Goal: Check status: Check status

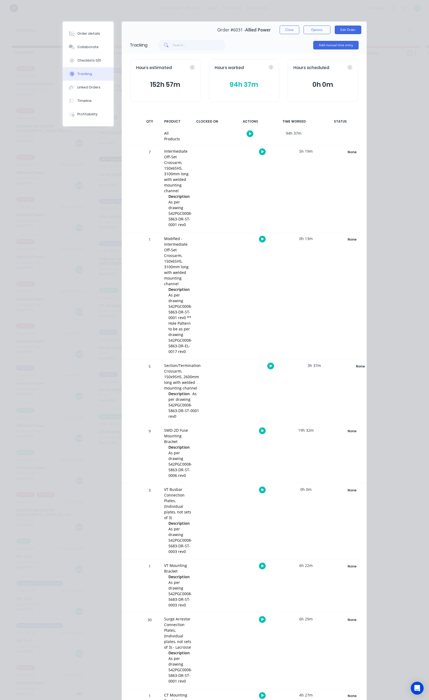
scroll to position [0, 9]
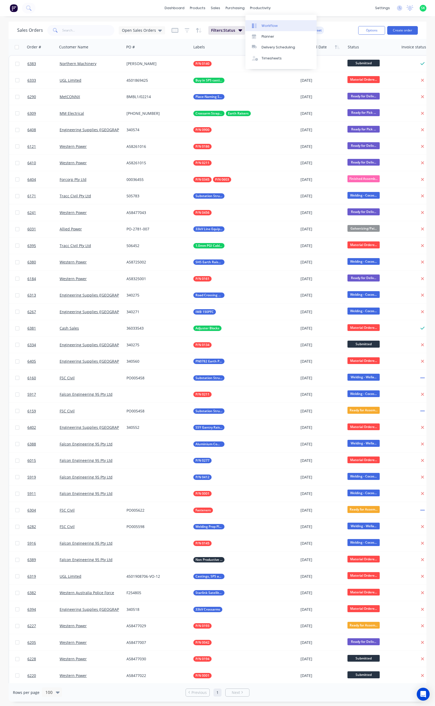
click at [256, 25] on icon at bounding box center [256, 26] width 2 height 4
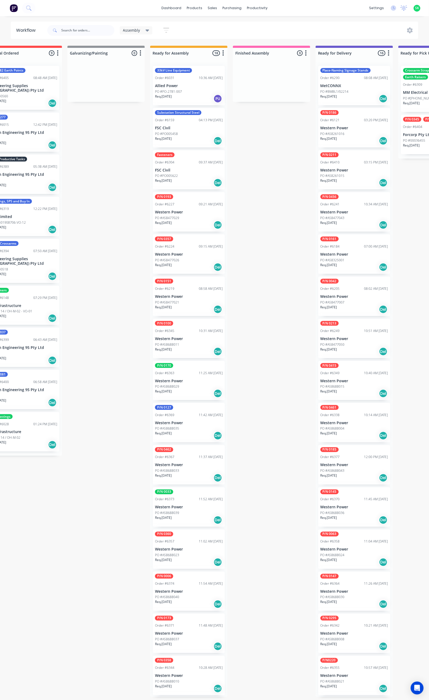
scroll to position [0, 106]
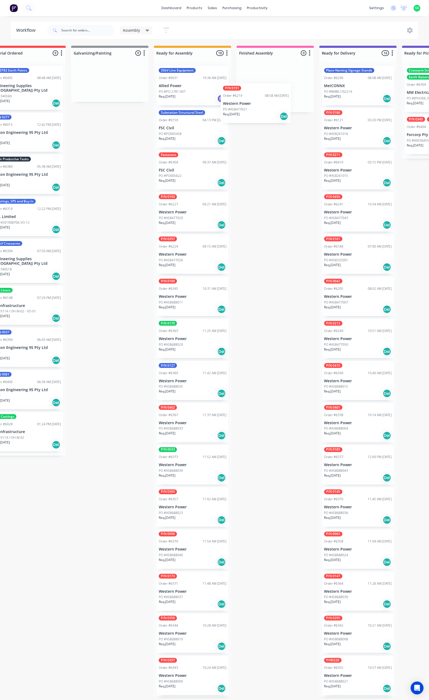
drag, startPoint x: 195, startPoint y: 303, endPoint x: 263, endPoint y: 98, distance: 216.1
click at [263, 98] on div "Submitted 33 Status colour #273444 hex #273444 Save Cancel Summaries Total orde…" at bounding box center [377, 371] width 974 height 651
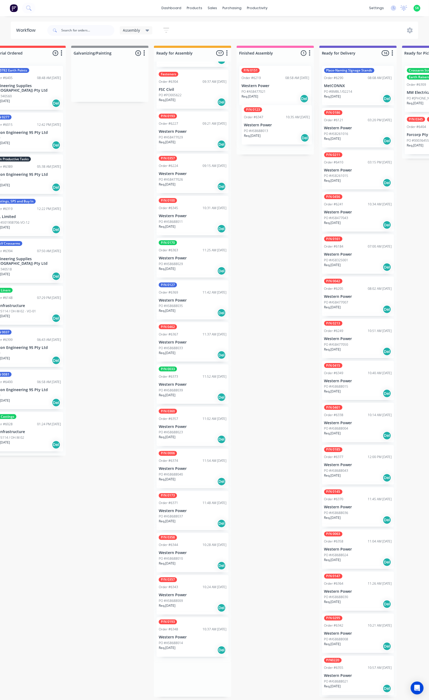
drag, startPoint x: 188, startPoint y: 648, endPoint x: 273, endPoint y: 137, distance: 517.8
click at [273, 137] on div "Submitted 33 Status colour #273444 hex #273444 Save Cancel Summaries Total orde…" at bounding box center [377, 371] width 974 height 651
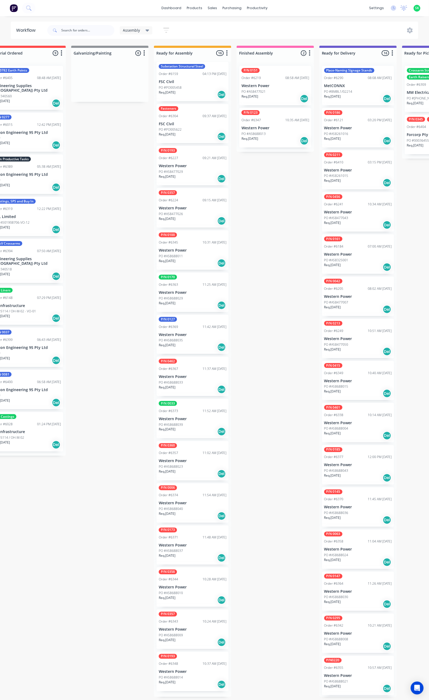
scroll to position [38, 0]
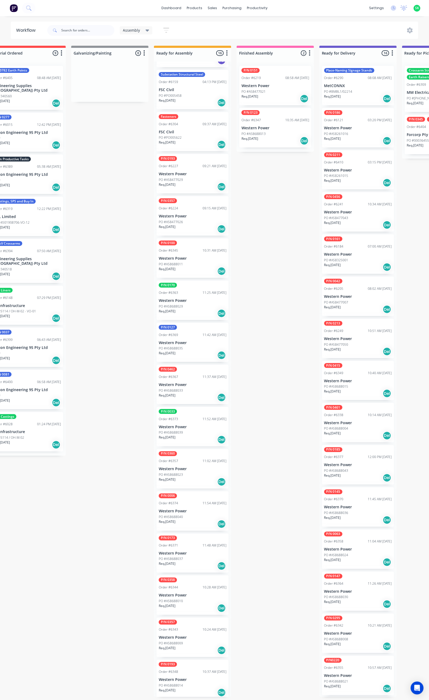
click at [186, 94] on div "PO #PO005458" at bounding box center [193, 95] width 68 height 5
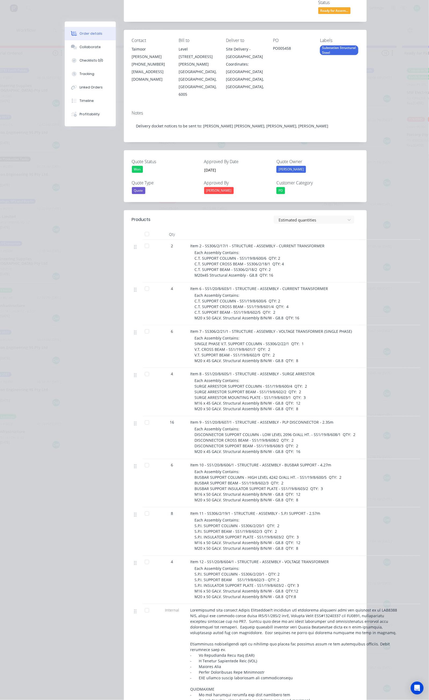
scroll to position [81, 0]
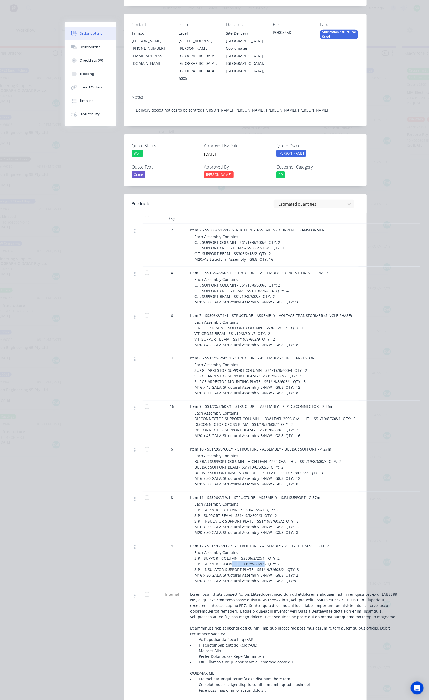
drag, startPoint x: 209, startPoint y: 520, endPoint x: 181, endPoint y: 522, distance: 28.5
click at [195, 550] on span "Each Assembly Contains: S.P.I. SUPPORT COLUMN - SS306/2/20/1 - QTY: 2 S.P.I. SU…" at bounding box center [247, 566] width 105 height 33
click at [261, 550] on div "Each Assembly Contains: S.P.I. SUPPORT COLUMN - SS306/2/20/1 - QTY: 2 S.P.I. SU…" at bounding box center [298, 567] width 206 height 34
drag, startPoint x: 224, startPoint y: 289, endPoint x: 138, endPoint y: 291, distance: 85.7
click at [188, 309] on div "Item 7 - SS306/2/21/1 - STRUCTURE - ASSEMBLY - VOLTAGE TRANSFORMER (SINGLE PHAS…" at bounding box center [295, 330] width 215 height 43
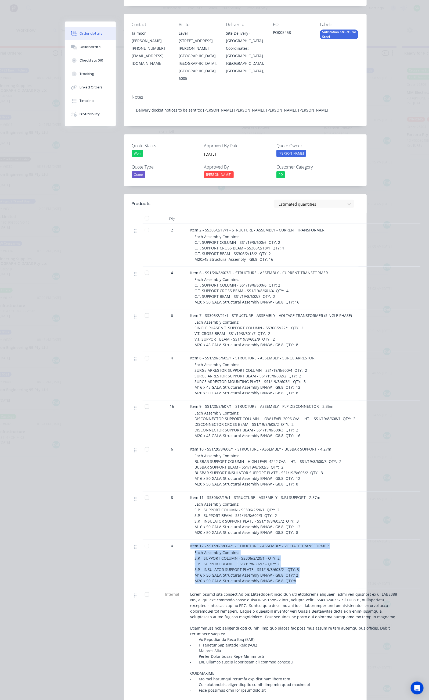
drag, startPoint x: 133, startPoint y: 512, endPoint x: 268, endPoint y: 544, distance: 138.9
click at [268, 544] on div "4 Item 12 - SS1/20/8/604/1 - STRUCTURE - ASSEMBLY - VOLTAGE TRANSFORMER Each As…" at bounding box center [245, 564] width 227 height 48
click at [188, 540] on div "Item 12 - SS1/20/8/604/1 - STRUCTURE - ASSEMBLY - VOLTAGE TRANSFORMER Each Asse…" at bounding box center [295, 564] width 215 height 48
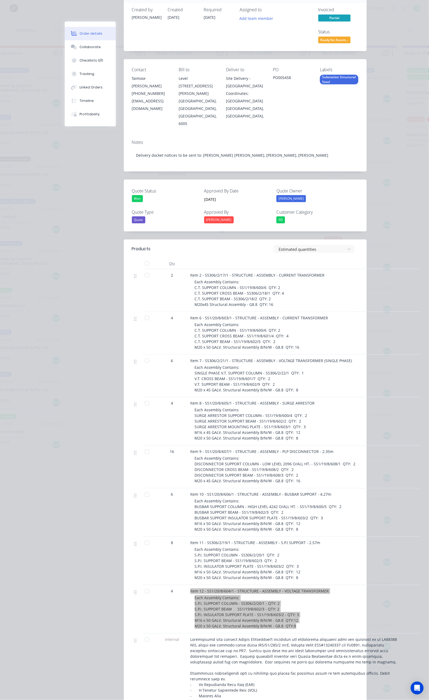
scroll to position [0, 0]
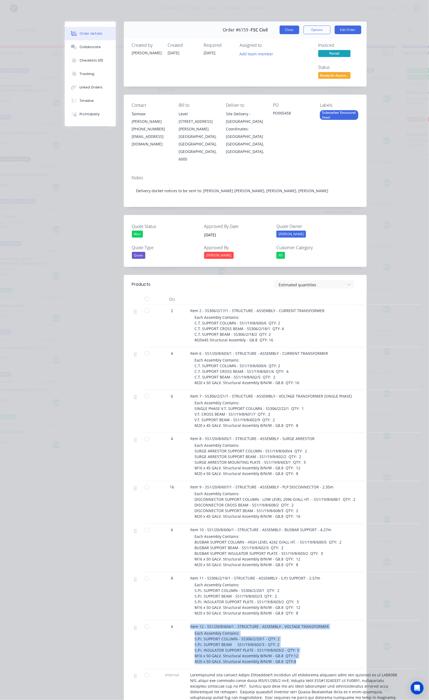
click at [299, 28] on button "Close" at bounding box center [290, 30] width 20 height 9
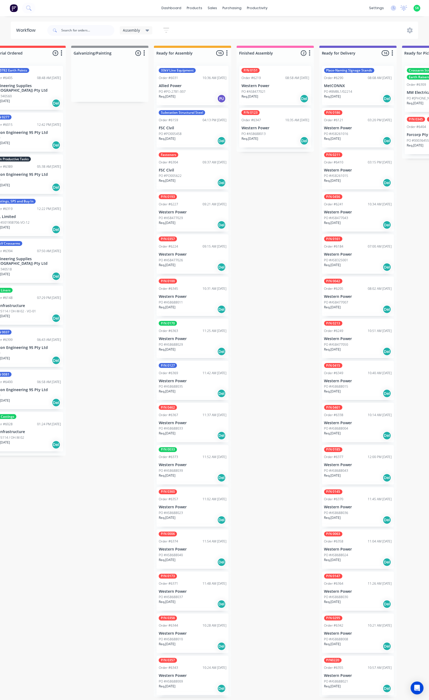
click at [193, 126] on p "FSC Civil" at bounding box center [193, 128] width 68 height 5
